Goal: Navigation & Orientation: Find specific page/section

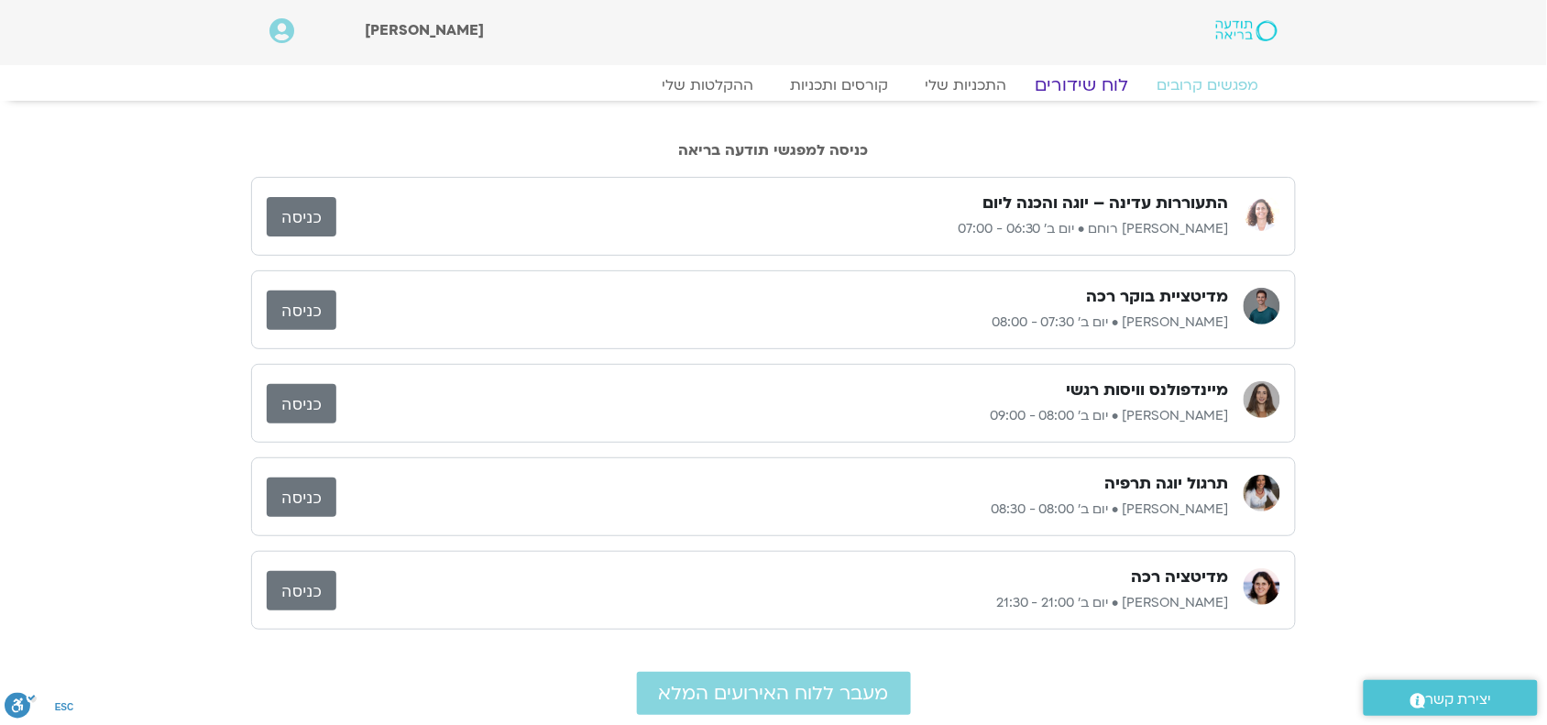
click at [1064, 82] on link "לוח שידורים" at bounding box center [1082, 85] width 137 height 22
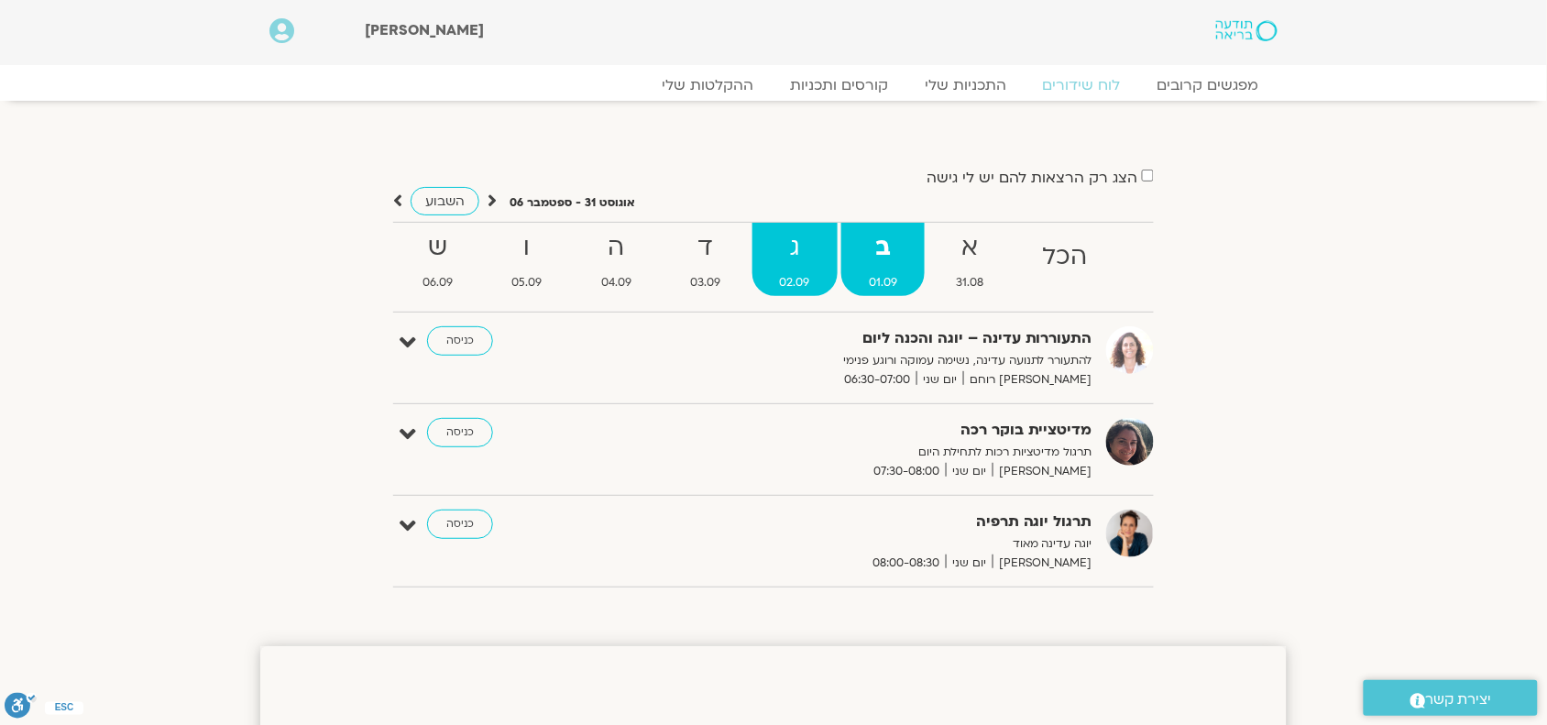
click at [788, 267] on strong "ג" at bounding box center [794, 247] width 85 height 41
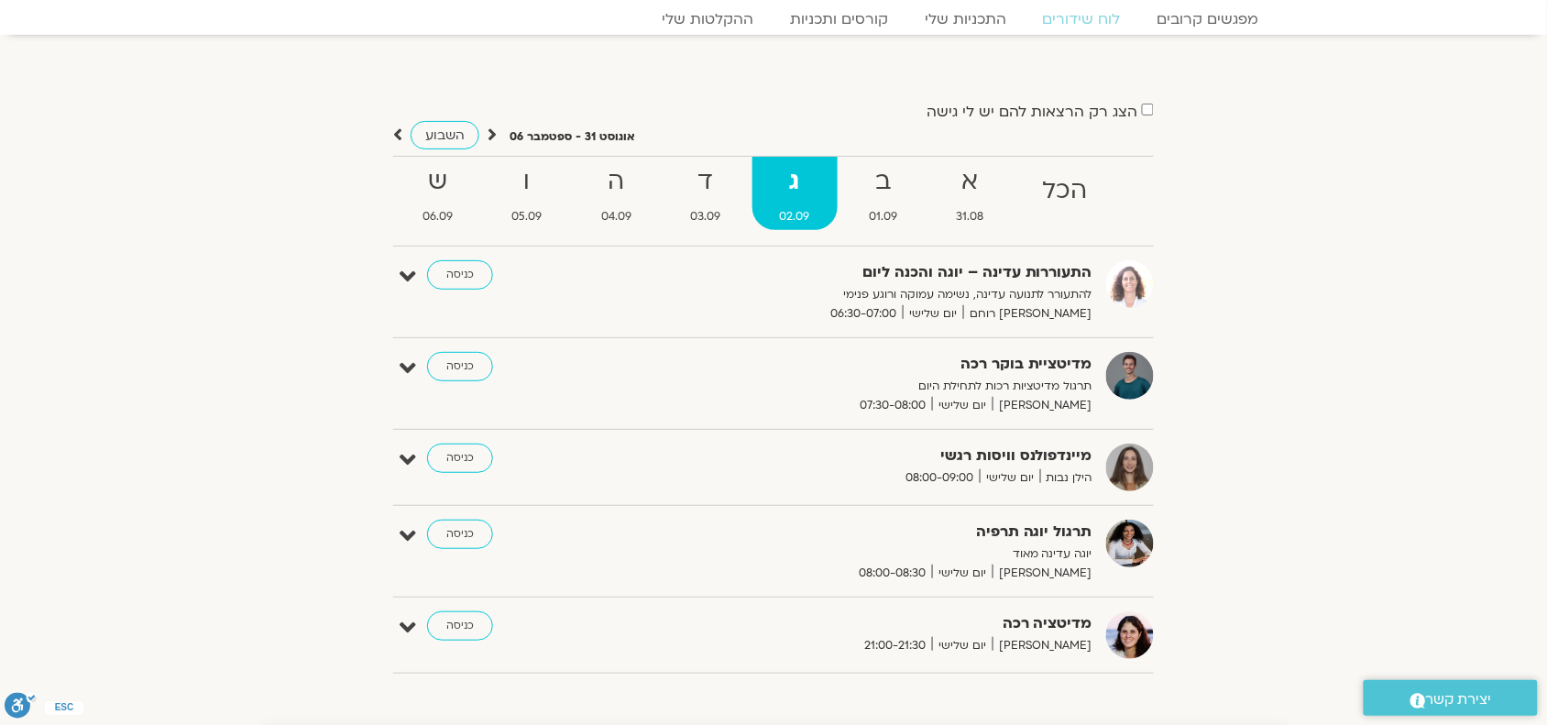
scroll to position [28, 0]
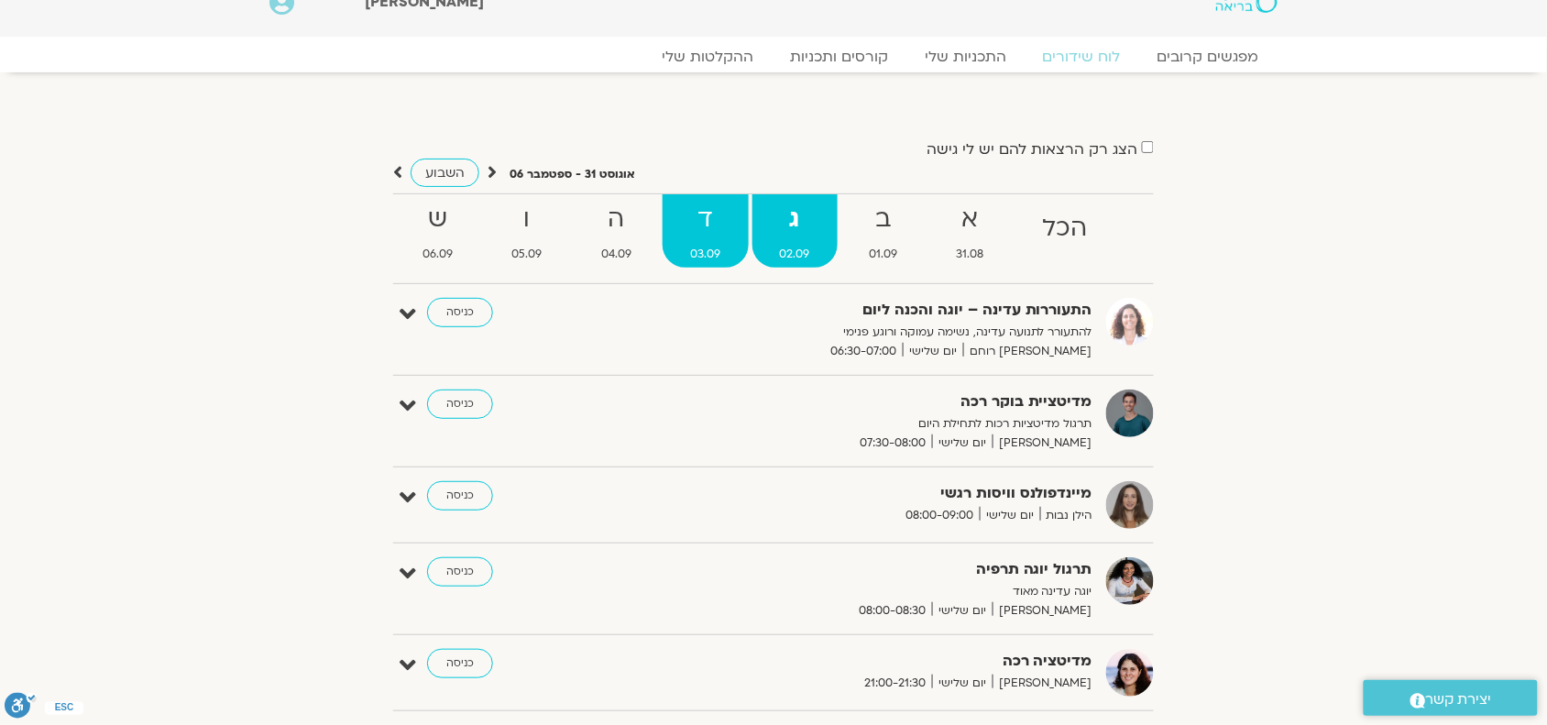
click at [712, 230] on strong "ד" at bounding box center [705, 219] width 85 height 41
